Goal: Information Seeking & Learning: Learn about a topic

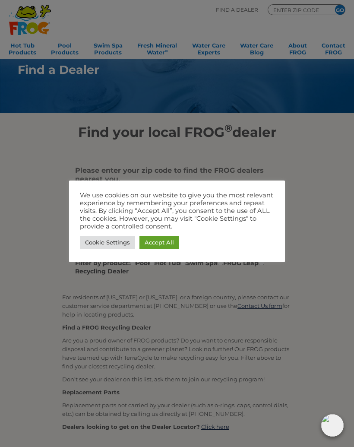
click at [170, 243] on link "Accept All" at bounding box center [159, 242] width 40 height 13
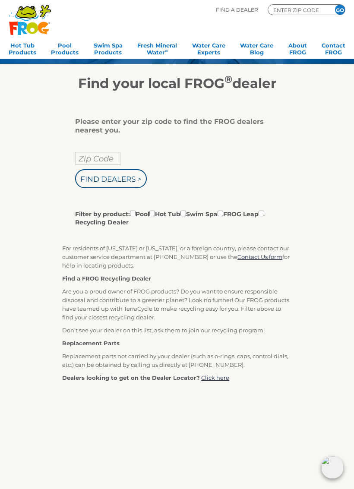
scroll to position [49, 0]
click at [155, 216] on input "Filter by product: Pool Hot Tub Swim Spa FROG Leap Recycling Dealer" at bounding box center [152, 213] width 6 height 6
checkbox input "true"
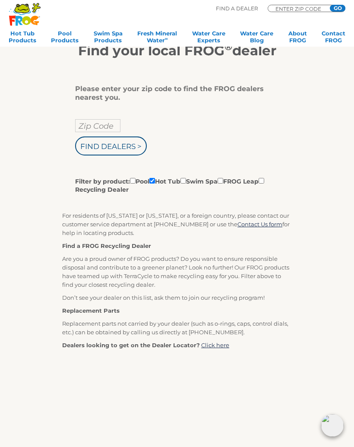
scroll to position [81, 0]
click at [101, 123] on input "Zip Code" at bounding box center [97, 126] width 45 height 13
type input "55614"
click at [131, 146] on input "Find Dealers >" at bounding box center [111, 146] width 72 height 19
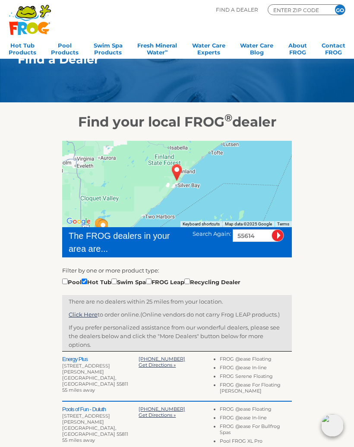
scroll to position [10, 0]
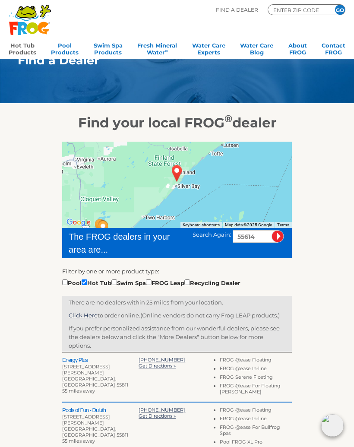
click at [24, 44] on link "Hot Tub Products" at bounding box center [23, 47] width 28 height 17
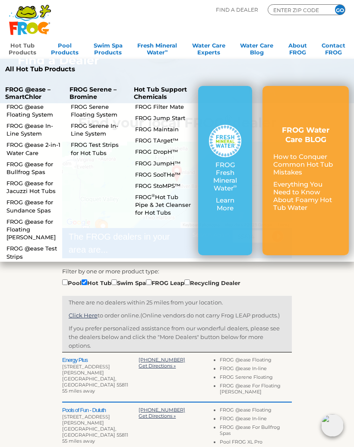
click at [39, 128] on link "FROG @ease In-Line System" at bounding box center [34, 130] width 56 height 16
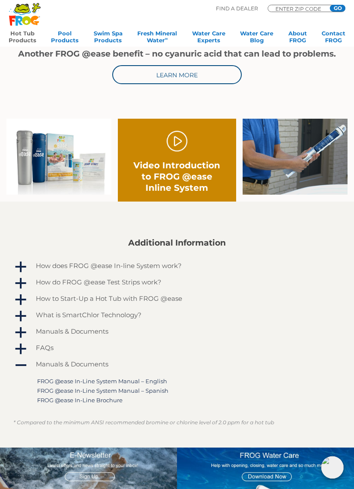
scroll to position [372, 0]
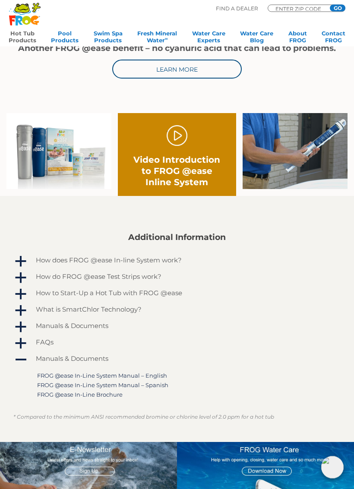
click at [30, 256] on link "a How does FROG @ease In-line System work?" at bounding box center [176, 262] width 327 height 14
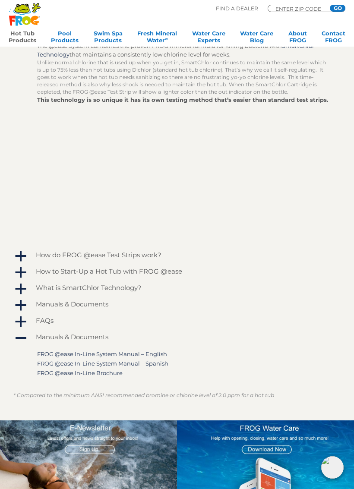
scroll to position [605, 0]
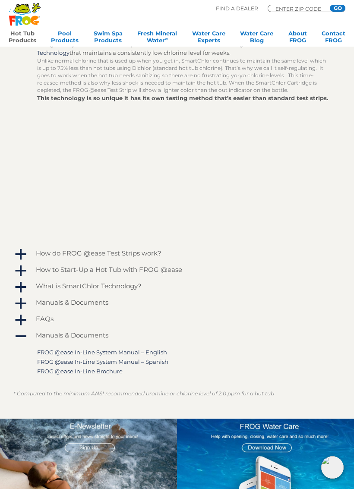
click at [23, 287] on span "a" at bounding box center [20, 287] width 13 height 13
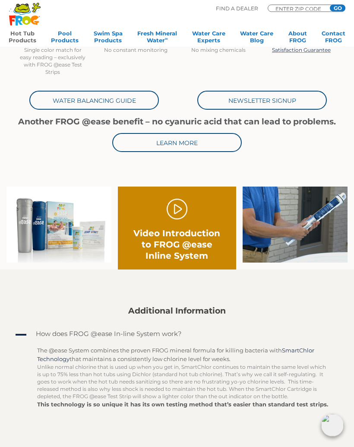
scroll to position [282, 0]
